Goal: Task Accomplishment & Management: Manage account settings

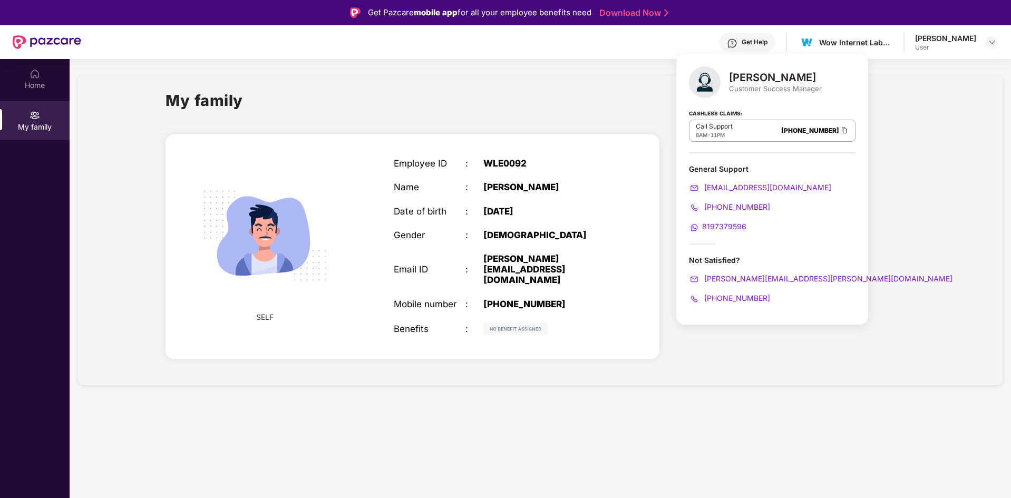
click at [218, 105] on h1 "My family" at bounding box center [205, 101] width 78 height 24
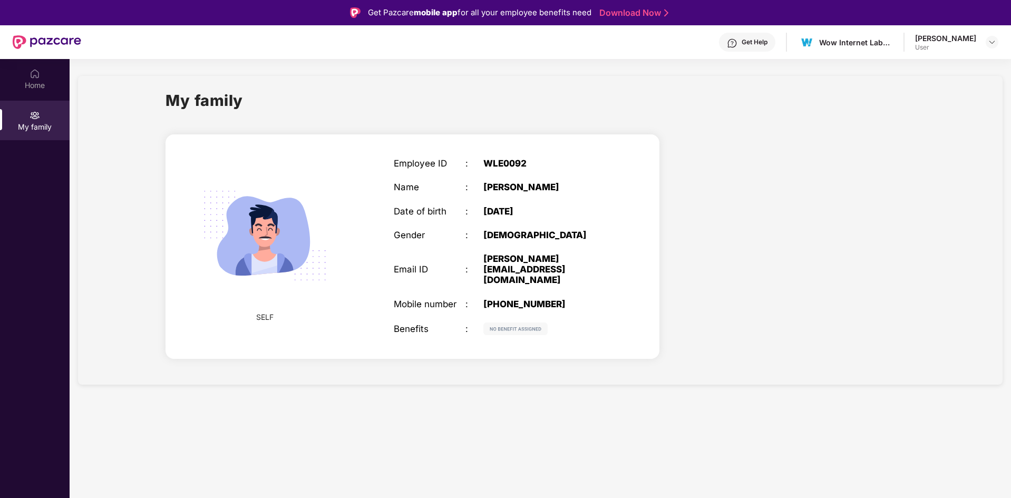
click at [218, 105] on h1 "My family" at bounding box center [205, 101] width 78 height 24
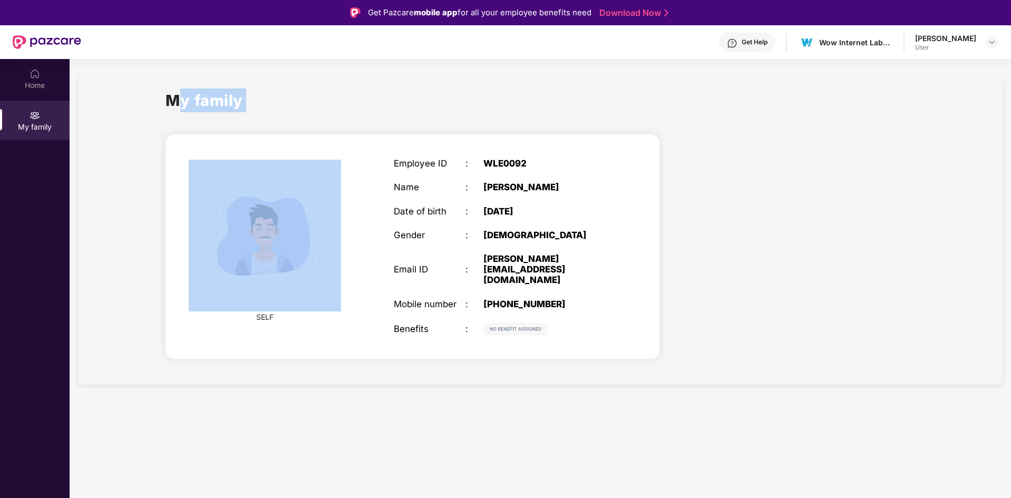
click at [218, 105] on h1 "My family" at bounding box center [205, 101] width 78 height 24
click at [306, 92] on div "My family" at bounding box center [541, 107] width 750 height 36
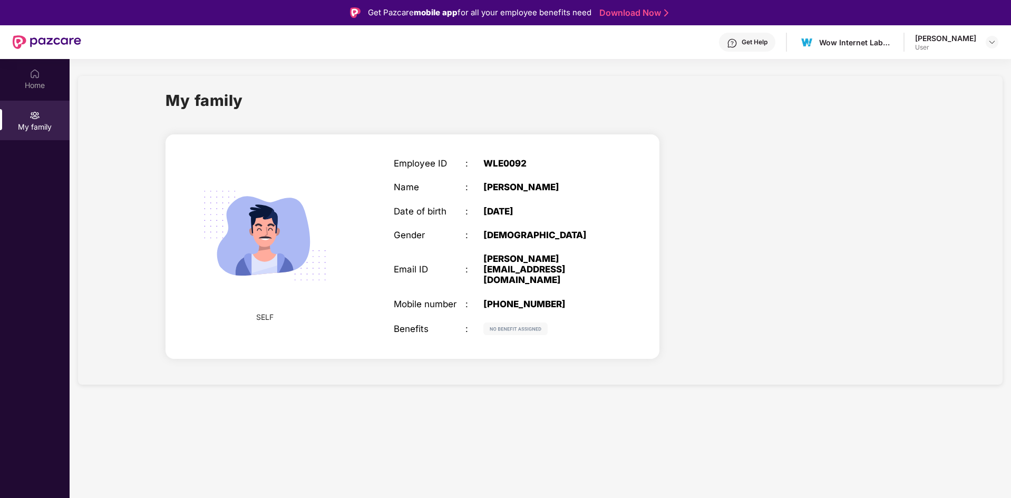
click at [502, 323] on img at bounding box center [515, 329] width 64 height 13
click at [758, 46] on div "Get Help" at bounding box center [747, 42] width 56 height 19
click at [45, 84] on div "Home" at bounding box center [35, 85] width 70 height 11
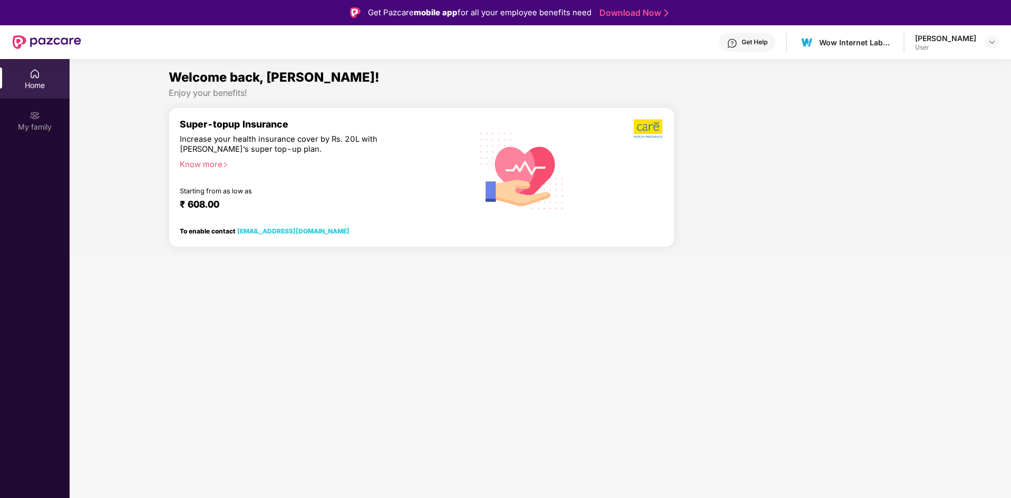
click at [195, 167] on div "Know more" at bounding box center [318, 163] width 276 height 7
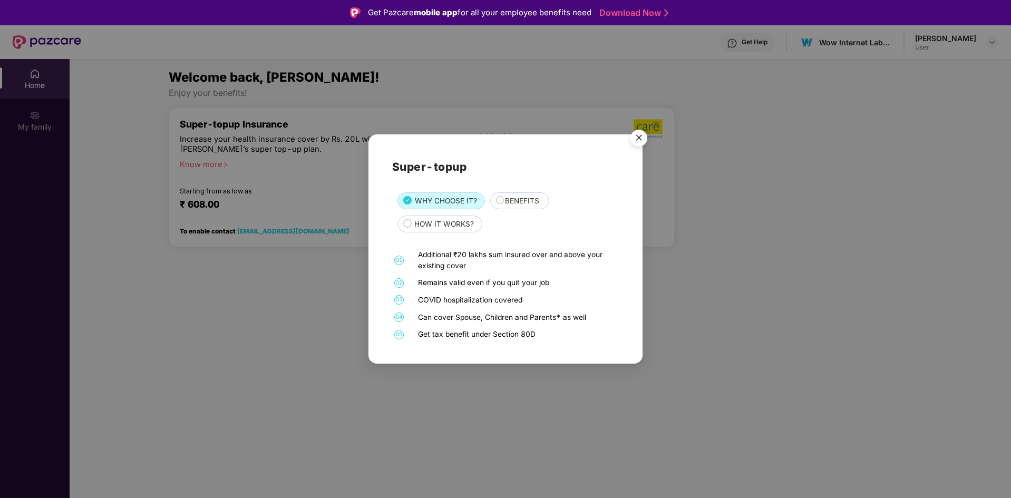
click at [636, 140] on img "Close" at bounding box center [639, 140] width 30 height 30
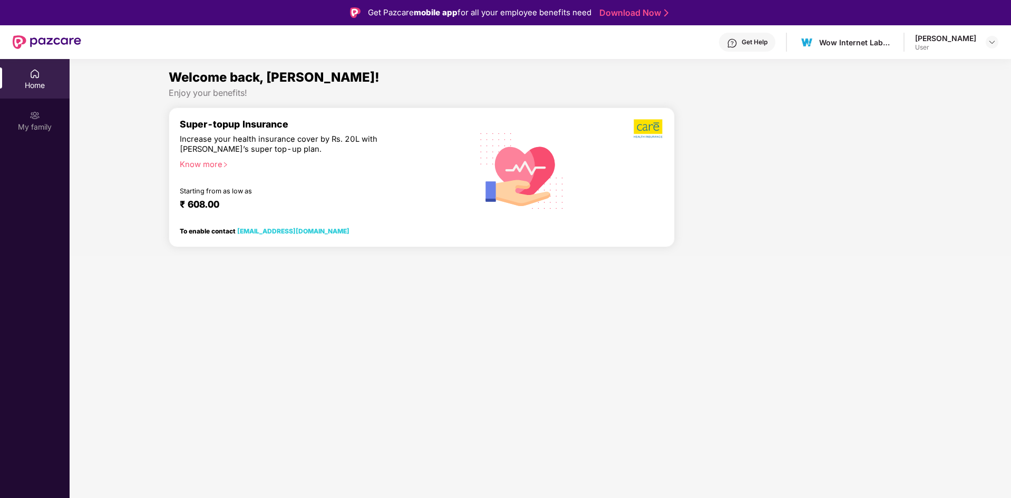
click at [218, 167] on div "Know more" at bounding box center [318, 163] width 276 height 7
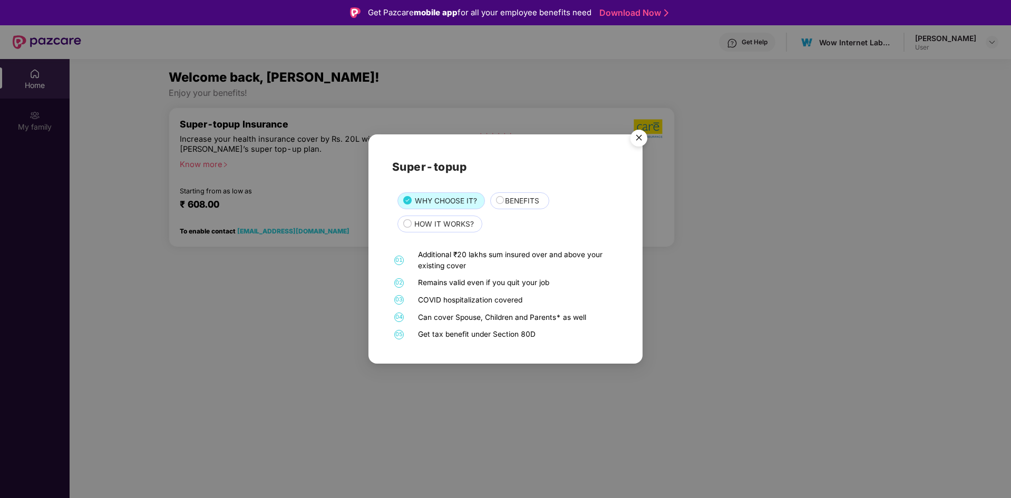
click at [637, 138] on img "Close" at bounding box center [639, 140] width 30 height 30
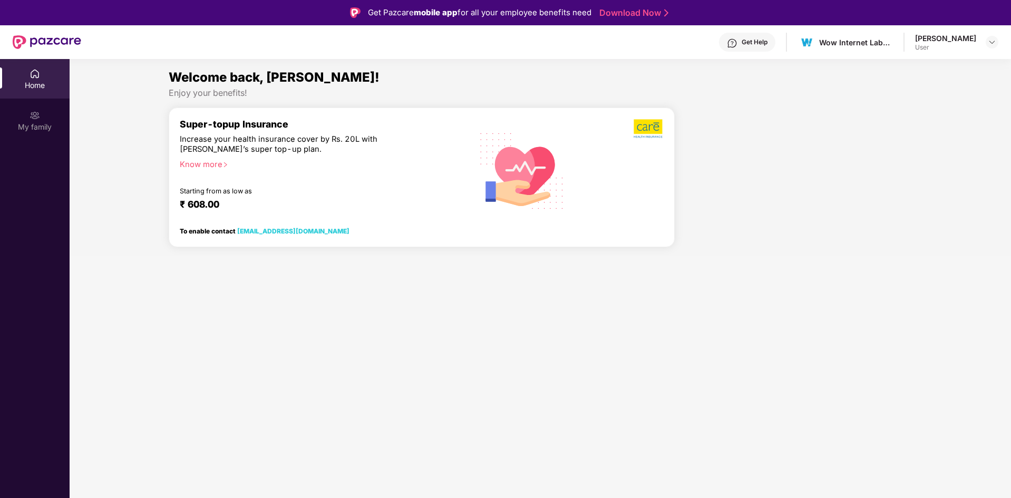
click at [201, 167] on div "Know more" at bounding box center [318, 163] width 276 height 7
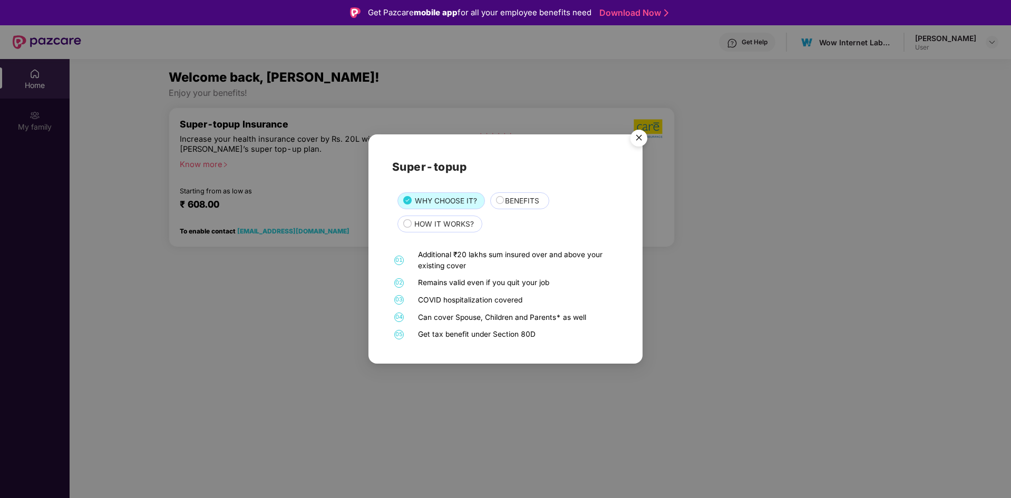
click at [201, 169] on div "Super-topup WHY CHOOSE IT? BENEFITS HOW IT WORKS? 01 Additional ₹20 lakhs sum i…" at bounding box center [505, 249] width 1011 height 498
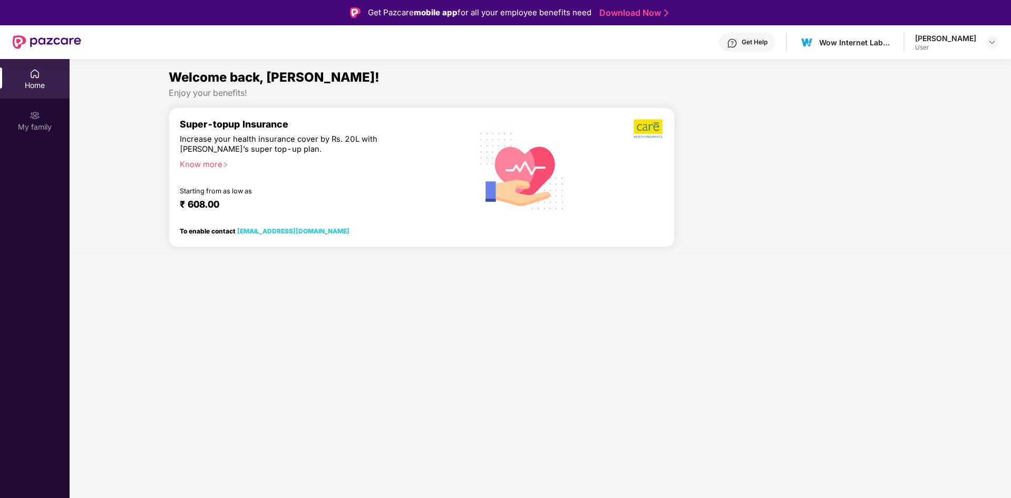
click at [201, 167] on div "Know more" at bounding box center [318, 163] width 276 height 7
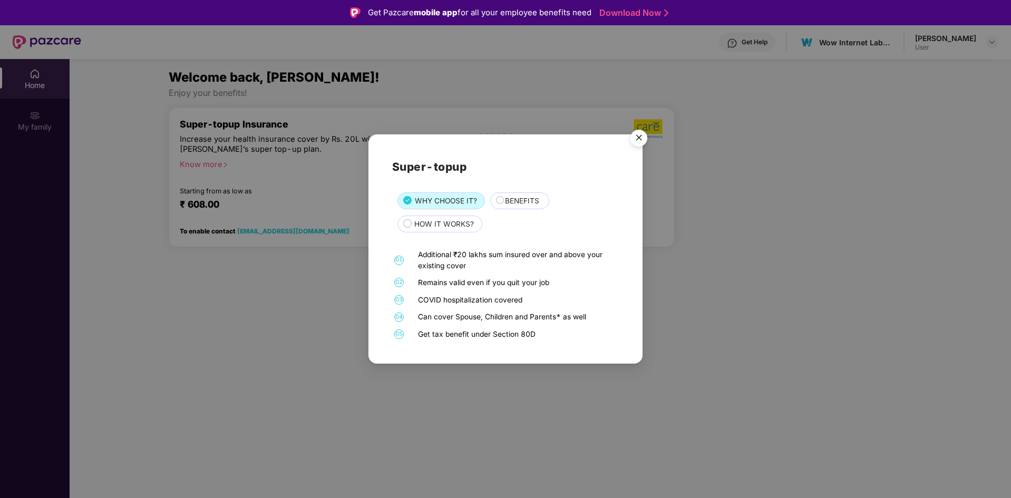
click at [201, 169] on div "Super-topup WHY CHOOSE IT? BENEFITS HOW IT WORKS? 01 Additional ₹20 lakhs sum i…" at bounding box center [505, 249] width 1011 height 498
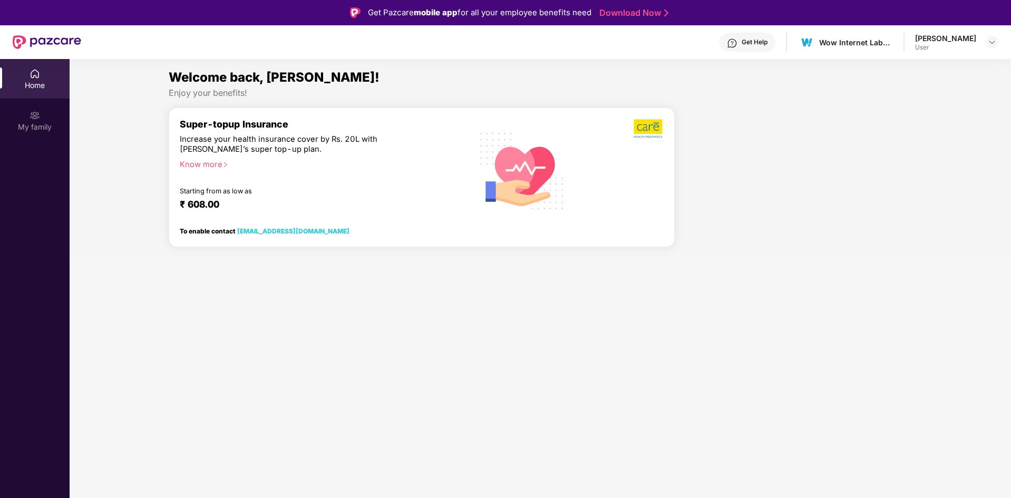
click at [201, 167] on div "Know more" at bounding box center [318, 163] width 276 height 7
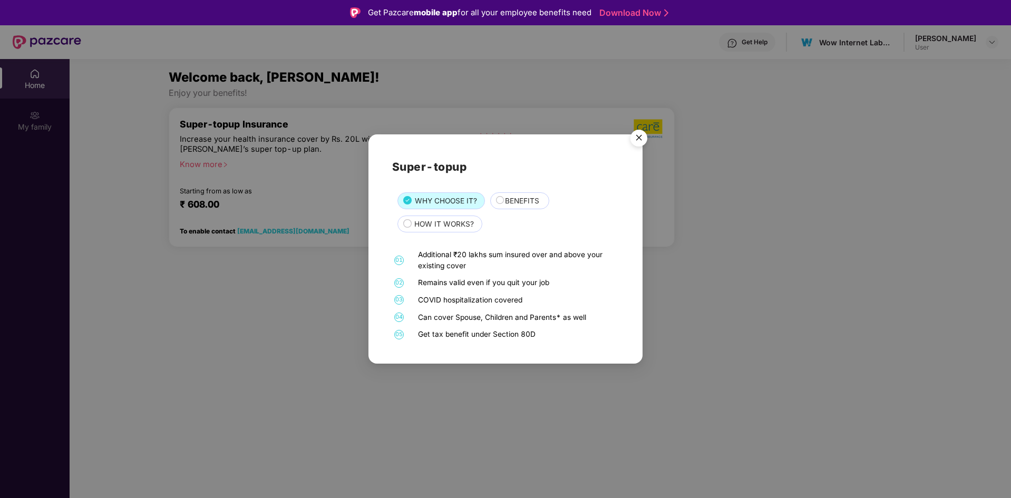
click at [201, 169] on div "Super-topup WHY CHOOSE IT? BENEFITS HOW IT WORKS? 01 Additional ₹20 lakhs sum i…" at bounding box center [505, 249] width 1011 height 498
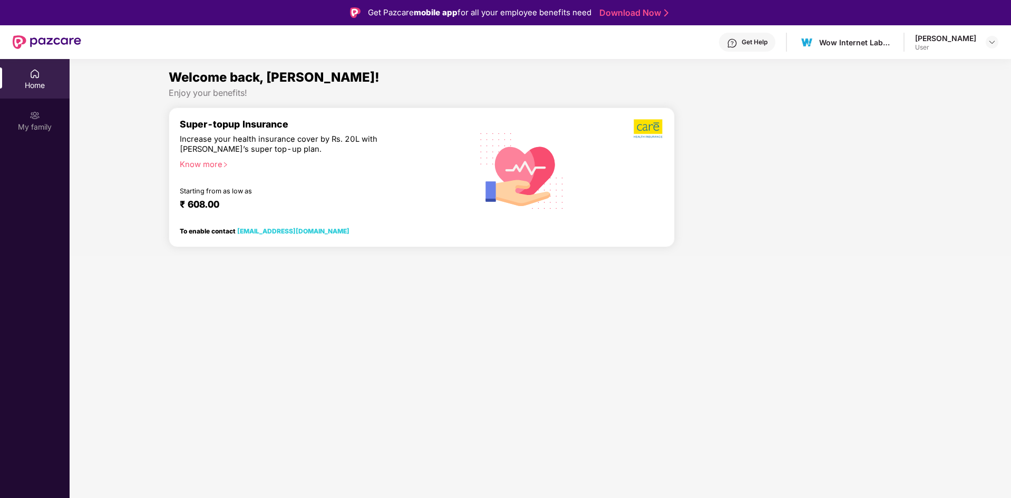
click at [201, 167] on div "Know more" at bounding box center [318, 163] width 276 height 7
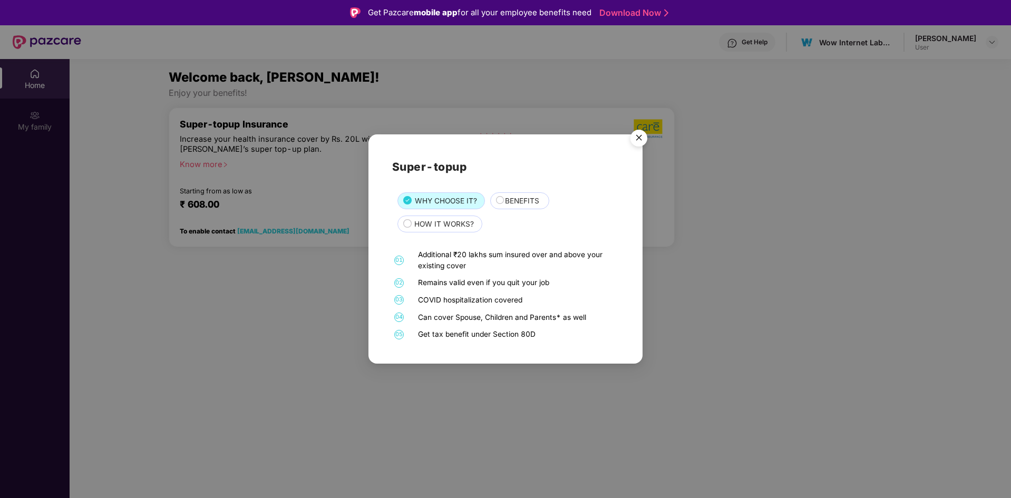
click at [201, 169] on div "Super-topup WHY CHOOSE IT? BENEFITS HOW IT WORKS? 01 Additional ₹20 lakhs sum i…" at bounding box center [505, 249] width 1011 height 498
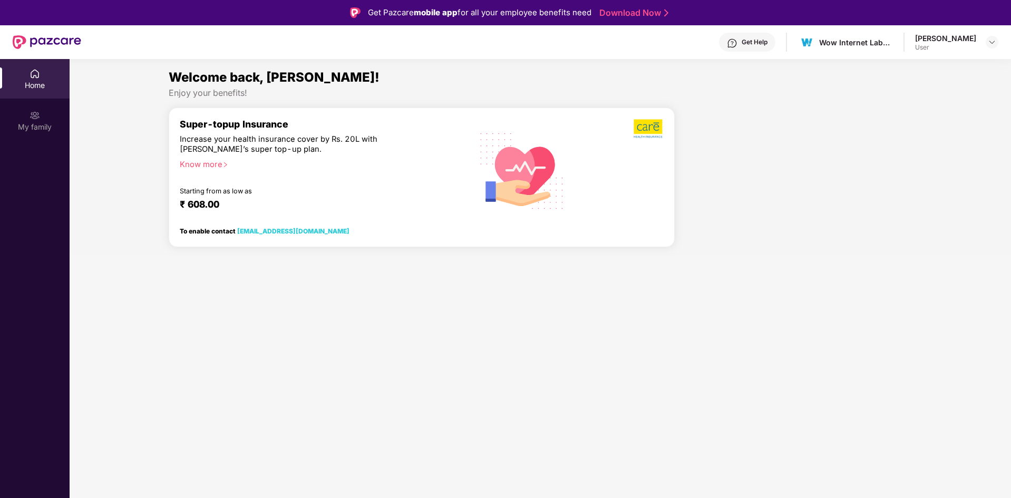
click at [201, 167] on div "Know more" at bounding box center [318, 163] width 276 height 7
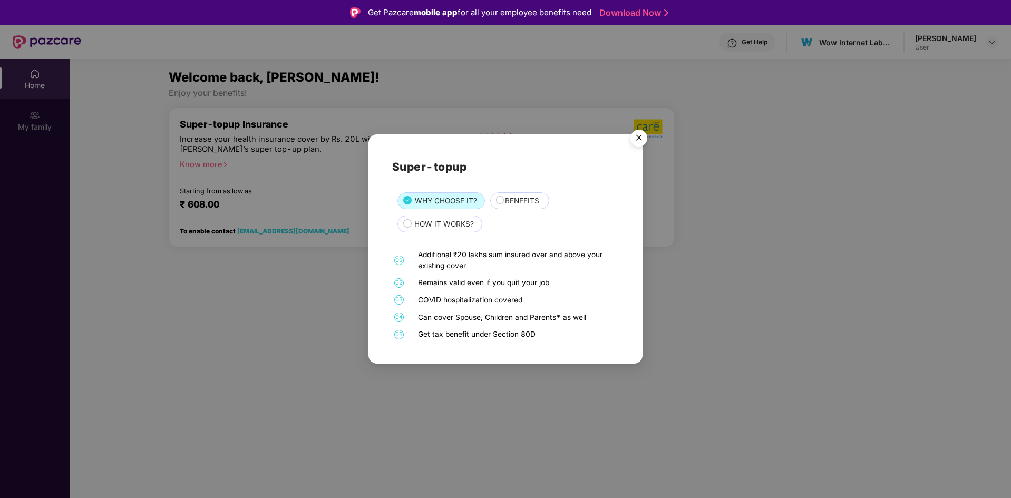
click at [201, 169] on div "Super-topup WHY CHOOSE IT? BENEFITS HOW IT WORKS? 01 Additional ₹20 lakhs sum i…" at bounding box center [505, 249] width 1011 height 498
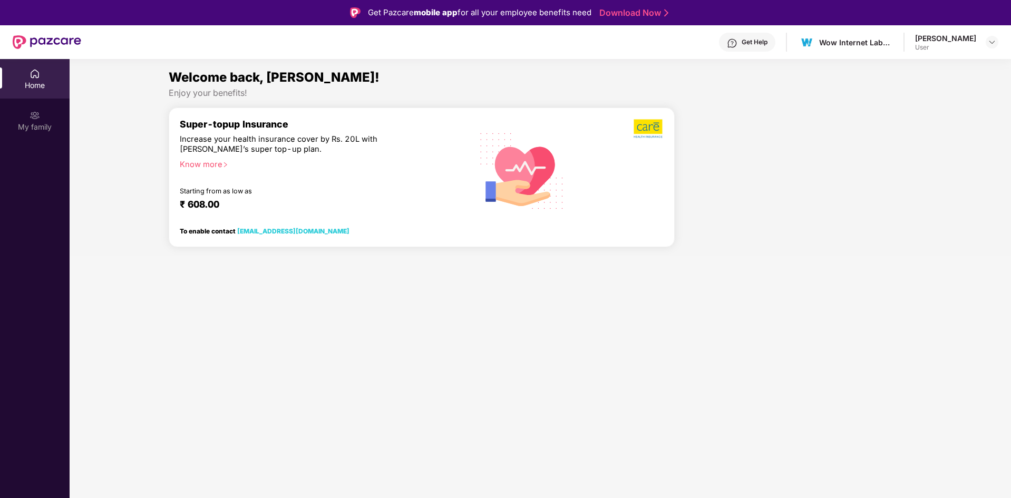
click at [201, 167] on div "Know more" at bounding box center [318, 163] width 276 height 7
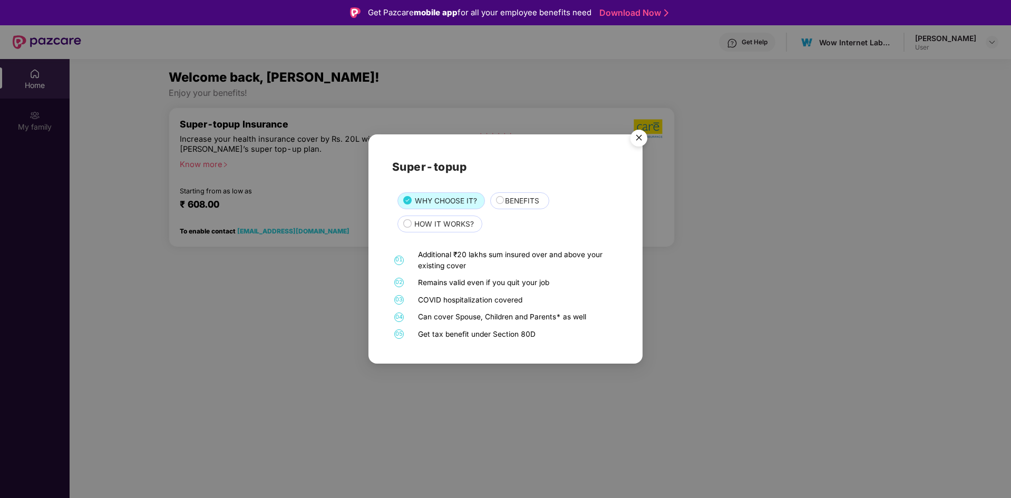
click at [201, 169] on div "Super-topup WHY CHOOSE IT? BENEFITS HOW IT WORKS? 01 Additional ₹20 lakhs sum i…" at bounding box center [505, 249] width 1011 height 498
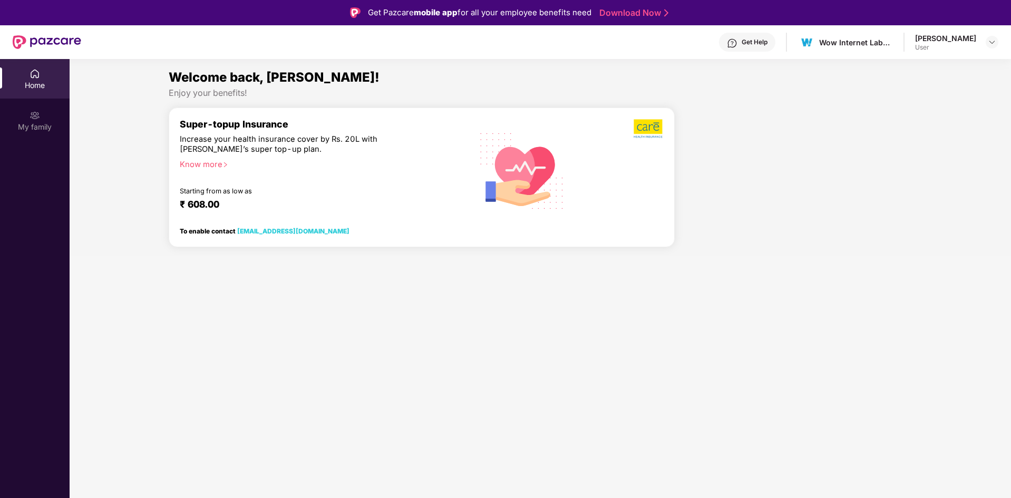
click at [201, 167] on div "Know more" at bounding box center [318, 163] width 276 height 7
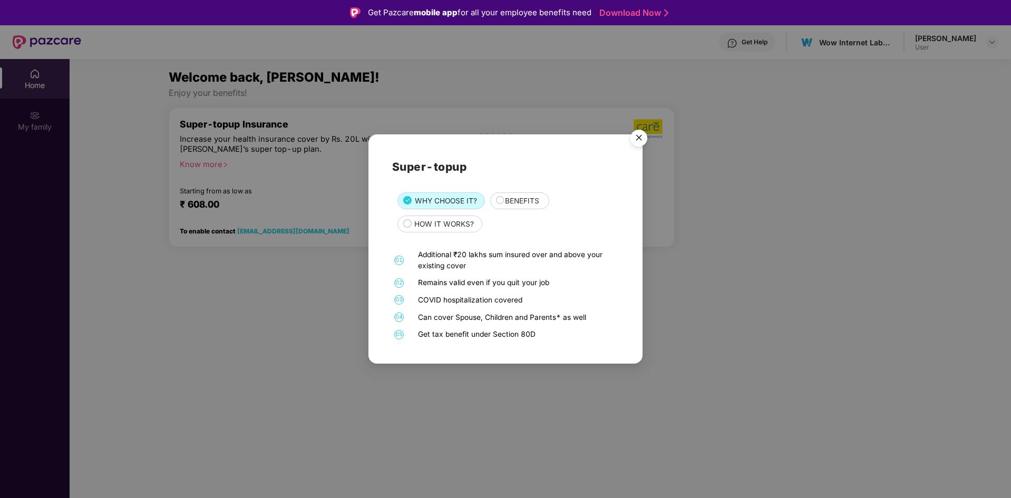
click at [201, 169] on div "Super-topup WHY CHOOSE IT? BENEFITS HOW IT WORKS? 01 Additional ₹20 lakhs sum i…" at bounding box center [505, 249] width 1011 height 498
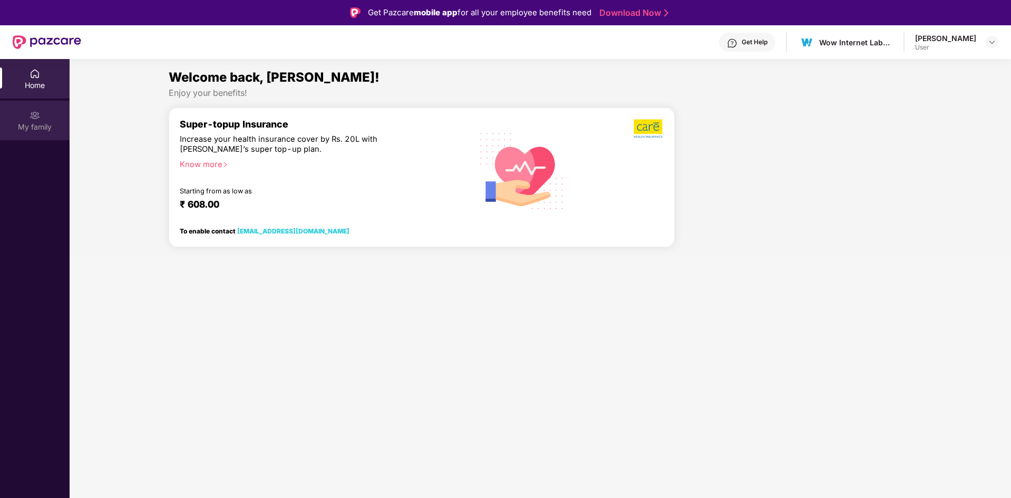
click at [24, 101] on div "My family" at bounding box center [35, 121] width 70 height 40
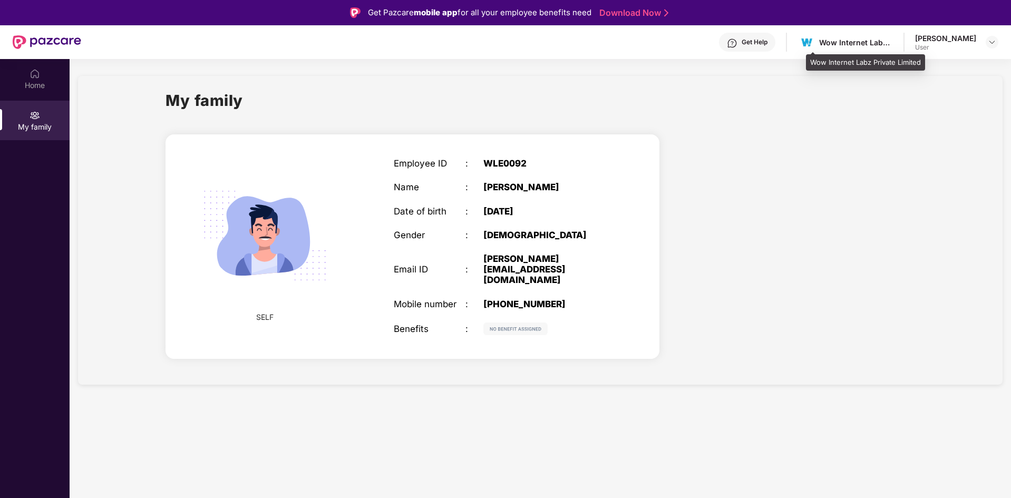
click at [862, 48] on div "Wow Internet Labz Private Limited" at bounding box center [845, 42] width 95 height 18
click at [847, 41] on div "Wow Internet Labz Private Limited" at bounding box center [856, 42] width 74 height 10
click at [815, 45] on img at bounding box center [806, 42] width 15 height 15
click at [506, 163] on div "WLE0092" at bounding box center [545, 163] width 125 height 11
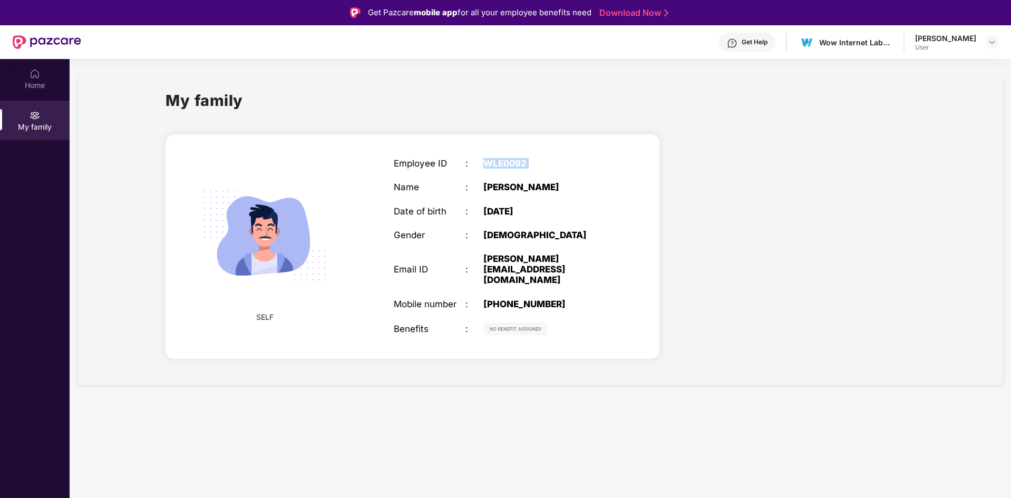
click at [506, 163] on div "WLE0092" at bounding box center [545, 163] width 125 height 11
click at [500, 299] on div "[PHONE_NUMBER]" at bounding box center [545, 304] width 125 height 11
click at [498, 323] on img at bounding box center [515, 329] width 64 height 13
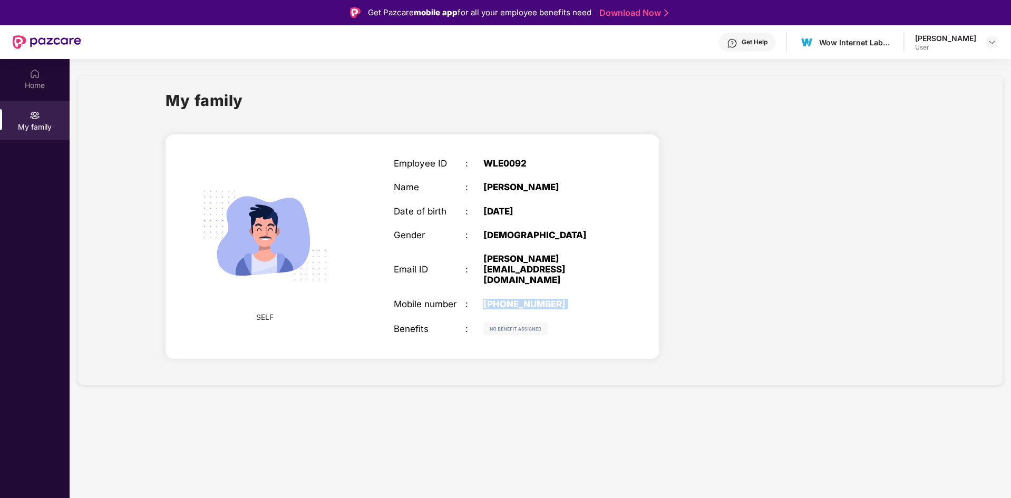
click at [498, 323] on img at bounding box center [515, 329] width 64 height 13
click at [251, 315] on div "SELF" at bounding box center [265, 247] width 118 height 174
click at [251, 314] on div "SELF" at bounding box center [265, 247] width 118 height 174
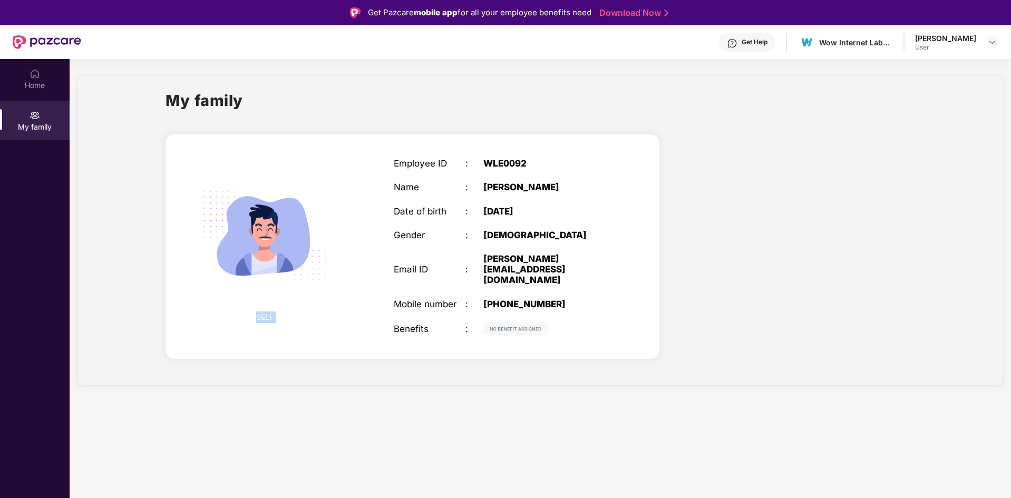
click at [251, 314] on div "SELF" at bounding box center [265, 247] width 118 height 174
click at [400, 185] on div "Name" at bounding box center [430, 187] width 72 height 11
click at [422, 215] on div "Date of birth" at bounding box center [430, 211] width 72 height 11
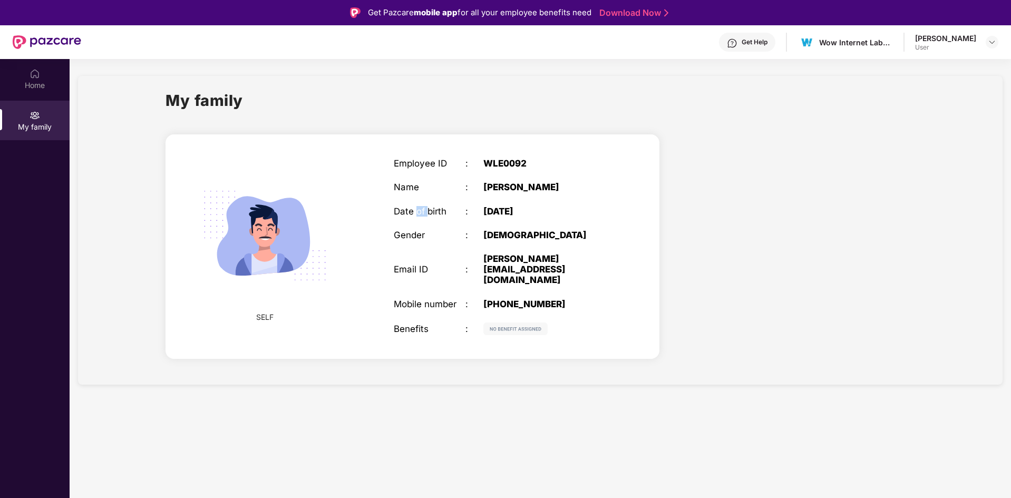
click at [422, 215] on div "Date of birth" at bounding box center [430, 211] width 72 height 11
click at [418, 236] on div "Gender" at bounding box center [430, 235] width 72 height 11
click at [419, 266] on div "Email ID" at bounding box center [430, 269] width 72 height 11
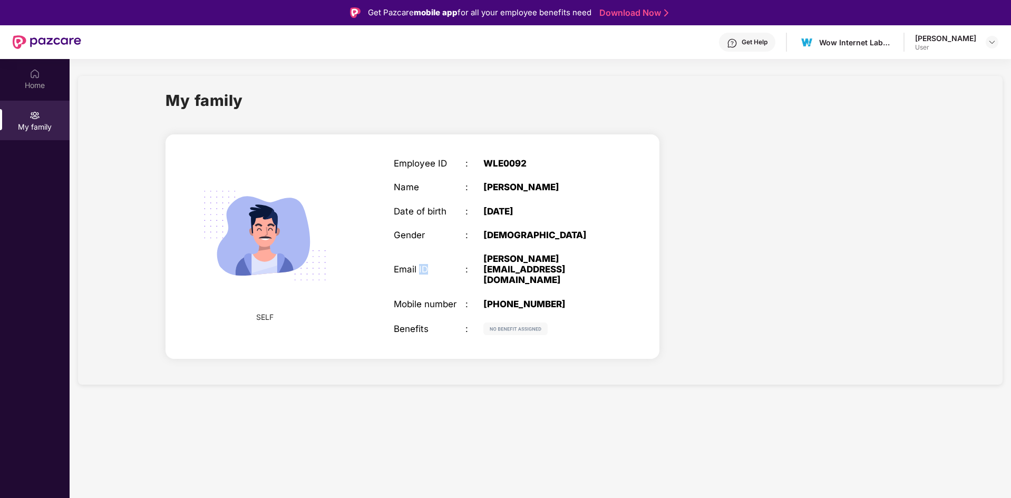
click at [419, 266] on div "Email ID" at bounding box center [430, 269] width 72 height 11
